Goal: Transaction & Acquisition: Purchase product/service

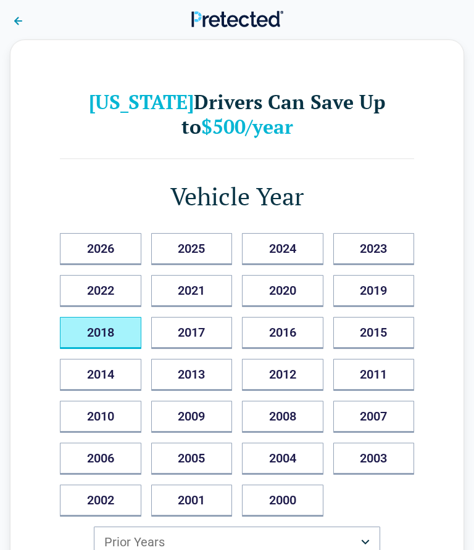
click at [106, 327] on button "2018" at bounding box center [100, 333] width 81 height 32
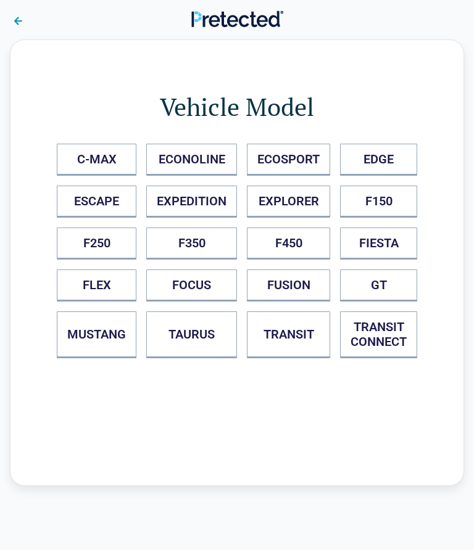
click at [25, 9] on button at bounding box center [18, 20] width 35 height 28
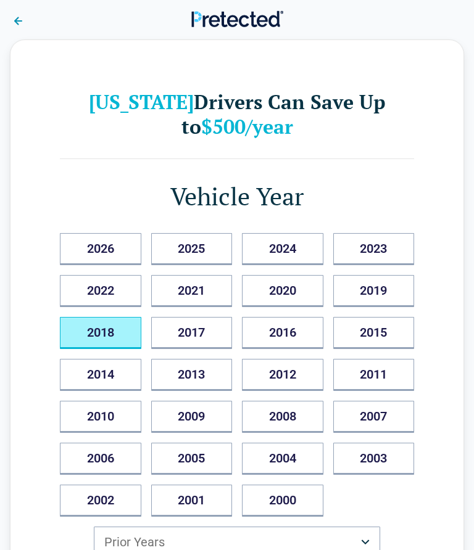
click at [100, 335] on button "2018" at bounding box center [100, 333] width 81 height 32
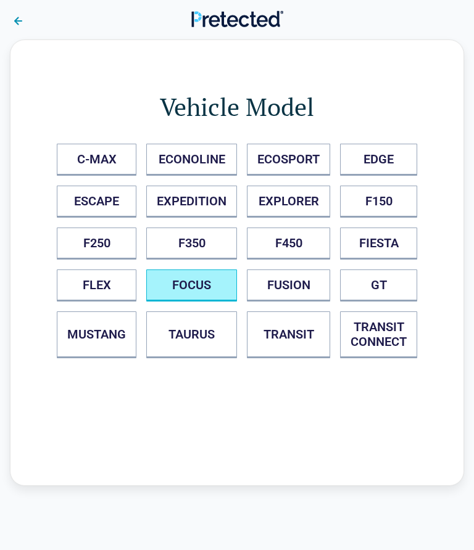
click at [192, 289] on button "FOCUS" at bounding box center [191, 285] width 91 height 32
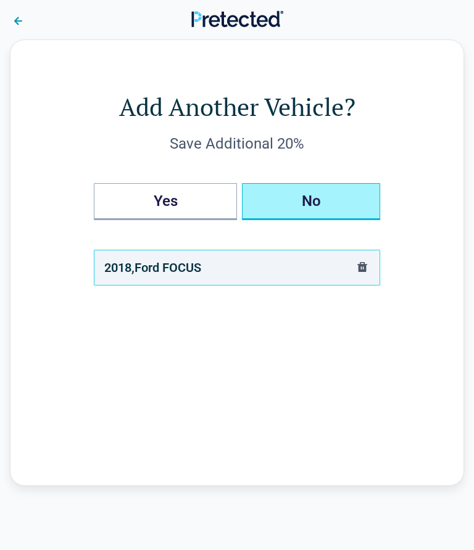
click at [325, 187] on button "No" at bounding box center [311, 201] width 138 height 37
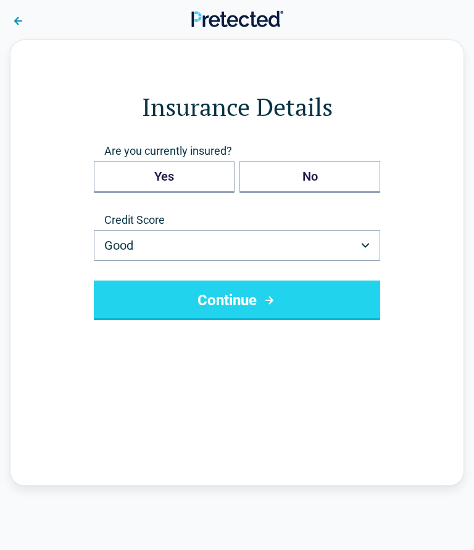
click at [366, 246] on icon "button" at bounding box center [365, 245] width 8 height 5
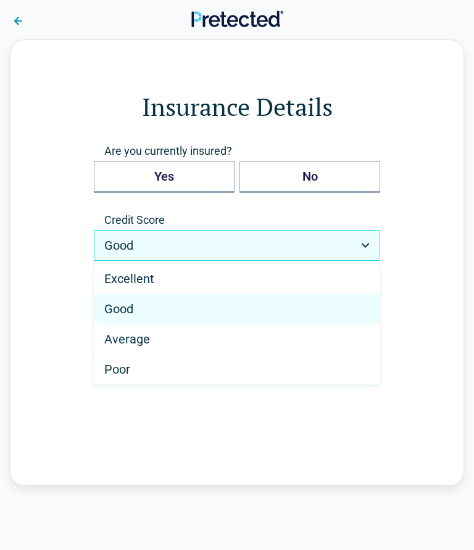
click at [115, 314] on span "Good" at bounding box center [118, 309] width 29 height 15
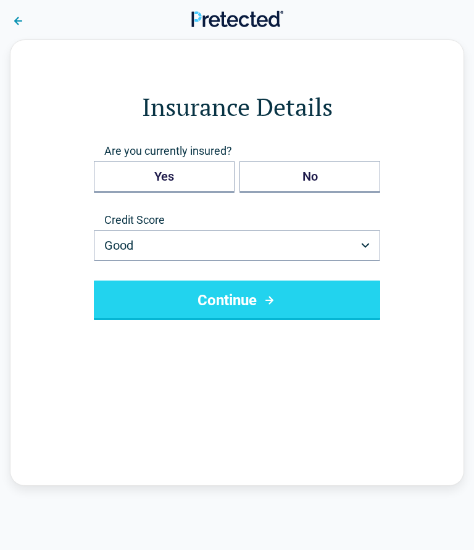
click at [272, 297] on icon "submit" at bounding box center [268, 300] width 15 height 15
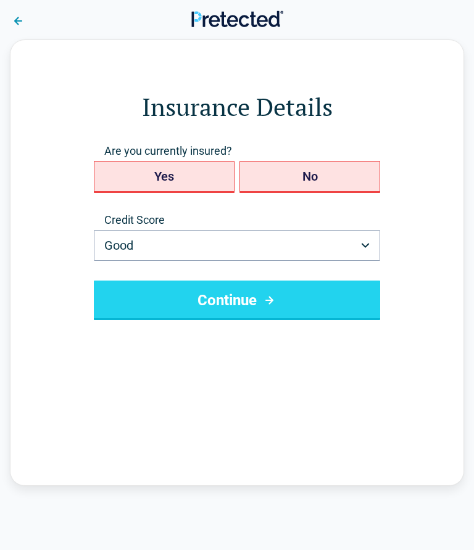
click at [331, 175] on button "No" at bounding box center [309, 177] width 141 height 32
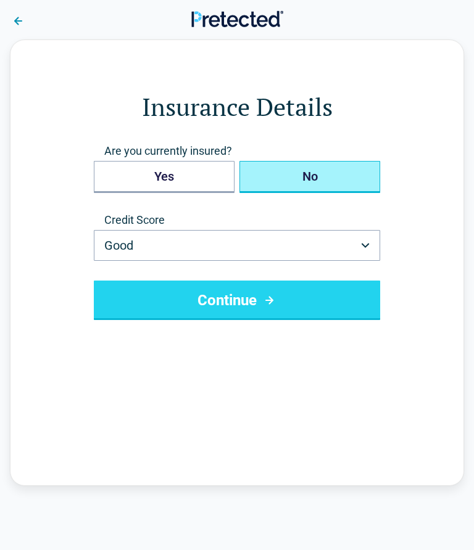
click at [319, 301] on button "Continue" at bounding box center [237, 300] width 286 height 39
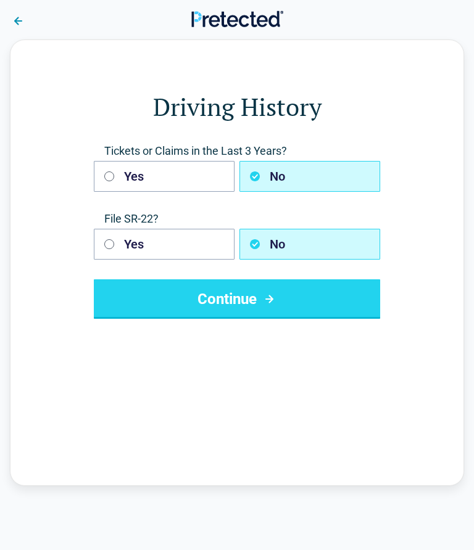
click at [286, 295] on button "Continue" at bounding box center [237, 298] width 286 height 39
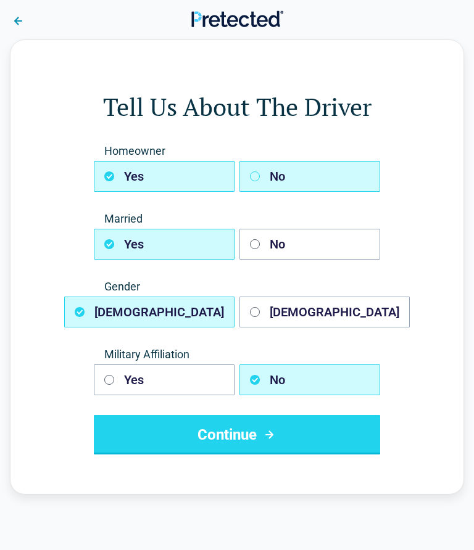
click at [329, 171] on button "No" at bounding box center [309, 176] width 141 height 31
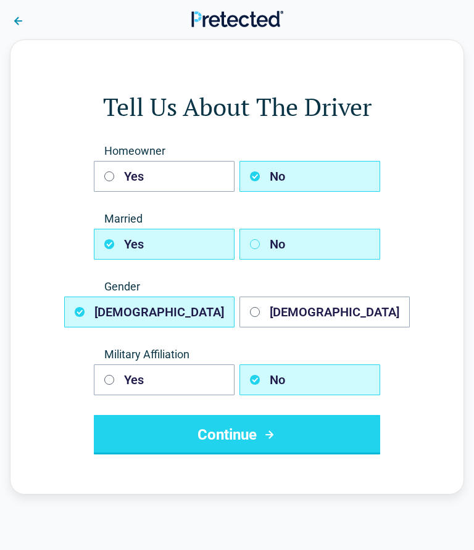
click at [324, 249] on button "No" at bounding box center [309, 244] width 141 height 31
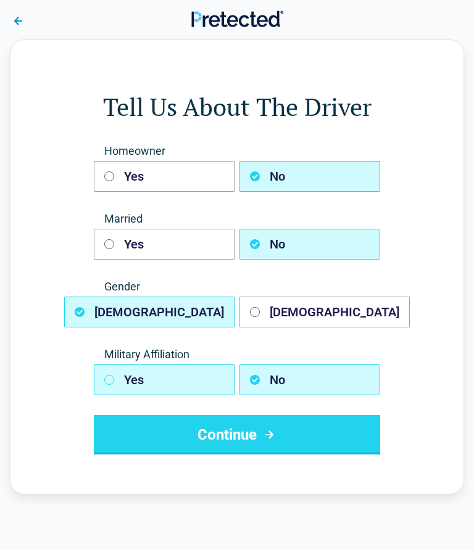
click at [121, 375] on button "Yes" at bounding box center [164, 379] width 141 height 31
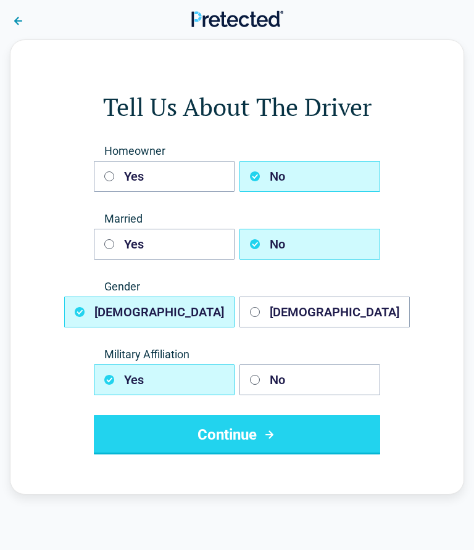
click at [271, 437] on icon "submit" at bounding box center [269, 435] width 8 height 8
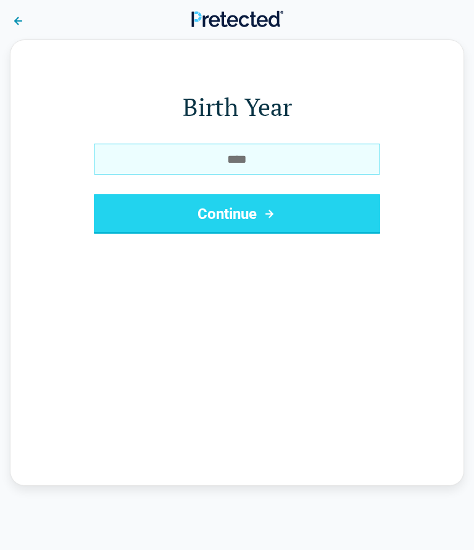
click at [316, 158] on input "Birth Year" at bounding box center [237, 159] width 286 height 31
type input "****"
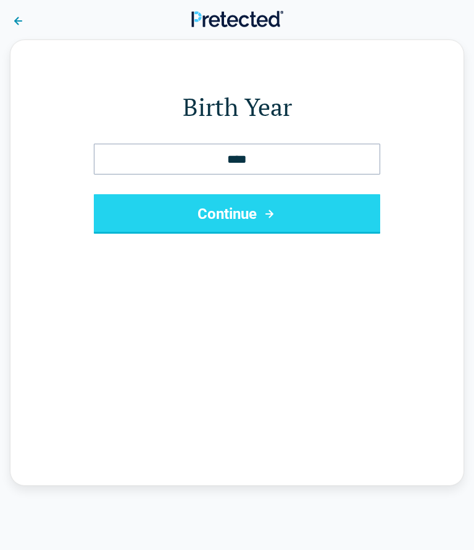
click at [328, 216] on button "Continue" at bounding box center [237, 213] width 286 height 39
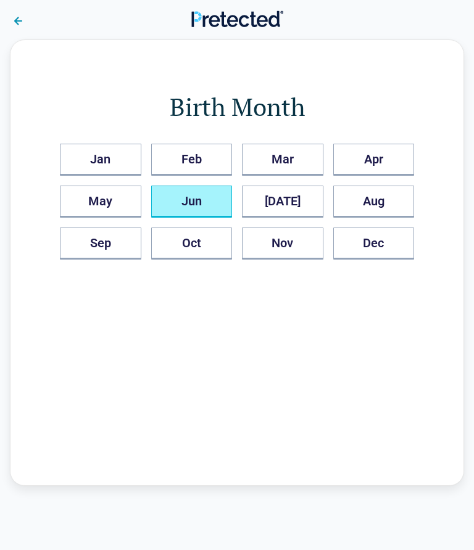
click at [191, 199] on button "Jun" at bounding box center [191, 202] width 81 height 32
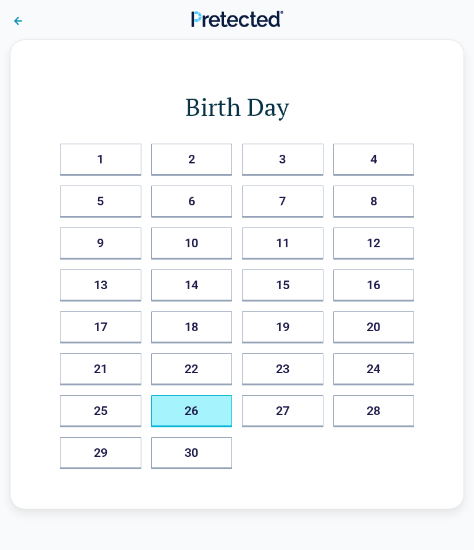
click at [197, 417] on button "26" at bounding box center [191, 411] width 81 height 32
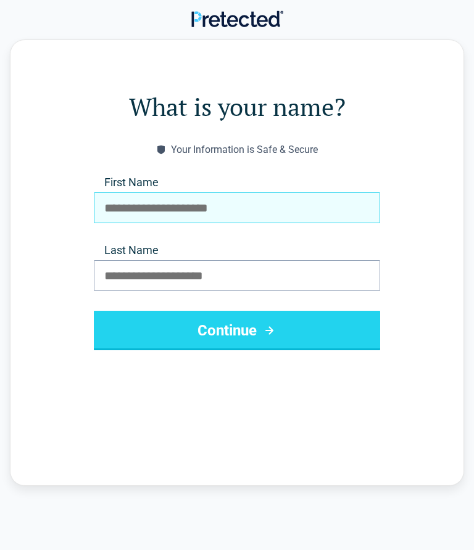
click at [127, 207] on input "First Name" at bounding box center [237, 207] width 286 height 31
type input "******"
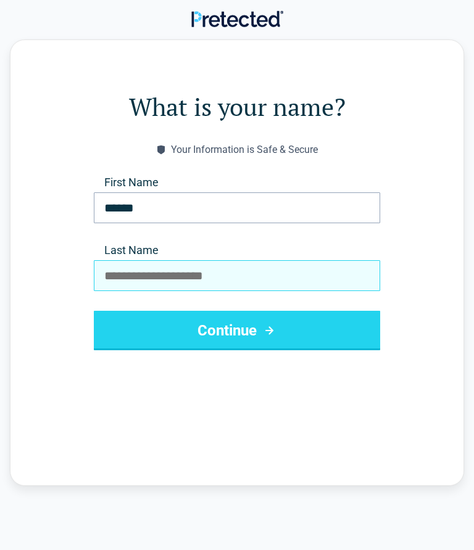
click at [120, 284] on input "Last Name" at bounding box center [237, 275] width 286 height 31
type input "******"
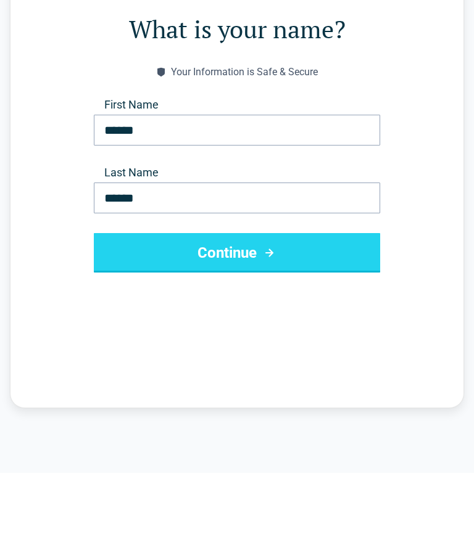
click at [251, 311] on button "Continue" at bounding box center [237, 330] width 286 height 39
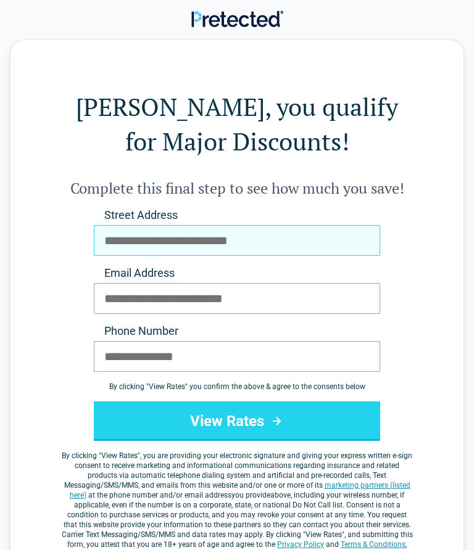
click at [129, 245] on input "Street Address" at bounding box center [237, 240] width 286 height 31
type input "**********"
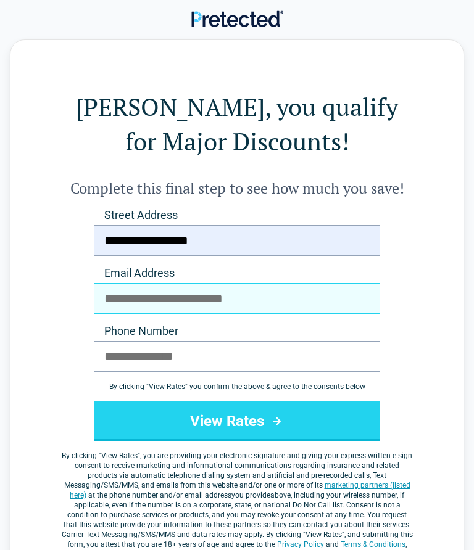
click at [117, 294] on input "Email Address" at bounding box center [237, 298] width 286 height 31
type input "**********"
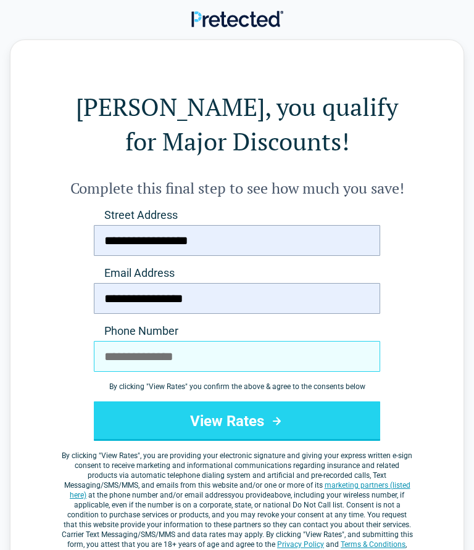
click at [122, 357] on input "Phone Number" at bounding box center [237, 356] width 286 height 31
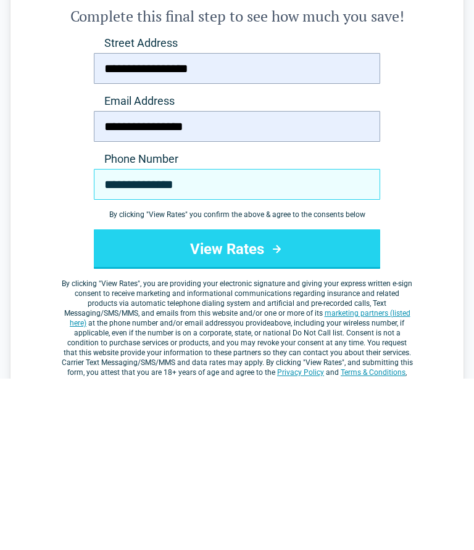
type input "**********"
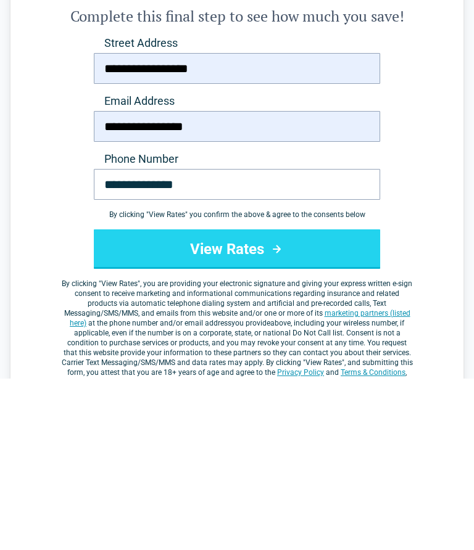
click at [293, 401] on button "View Rates" at bounding box center [237, 420] width 286 height 39
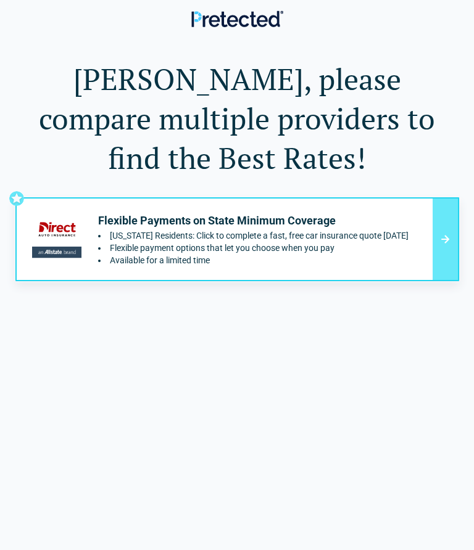
click at [450, 208] on div at bounding box center [444, 239] width 25 height 81
